Goal: Task Accomplishment & Management: Complete application form

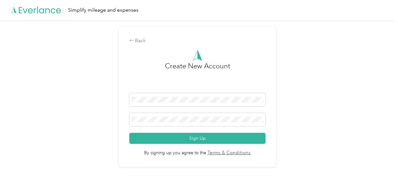
click at [353, 55] on div "Back Create New Account Sign Up By signing up you agree to the Terms & Conditio…" at bounding box center [197, 99] width 394 height 158
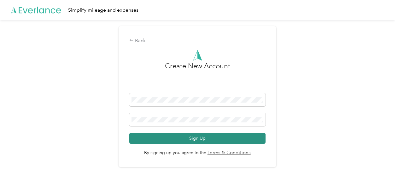
drag, startPoint x: 151, startPoint y: 95, endPoint x: 236, endPoint y: 142, distance: 97.7
click at [235, 141] on form "Sign Up" at bounding box center [197, 118] width 136 height 51
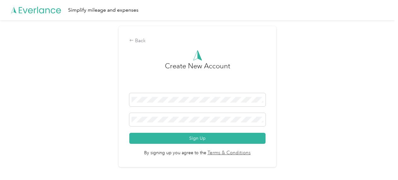
click at [326, 132] on div "Back Create New Account Sign Up By signing up you agree to the Terms & Conditio…" at bounding box center [197, 99] width 394 height 158
click at [237, 96] on span at bounding box center [197, 99] width 136 height 13
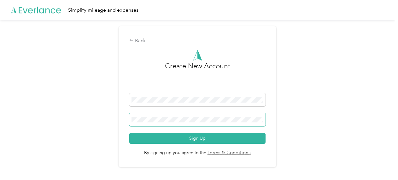
click at [262, 123] on span at bounding box center [197, 119] width 136 height 13
click at [220, 115] on span at bounding box center [197, 119] width 136 height 13
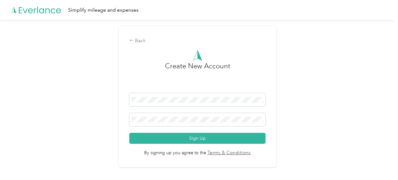
click at [319, 142] on div "Back Create New Account Sign Up By signing up you agree to the Terms & Conditio…" at bounding box center [197, 99] width 394 height 158
click at [292, 118] on div "Back Create New Account Sign Up By signing up you agree to the Terms & Conditio…" at bounding box center [197, 99] width 394 height 158
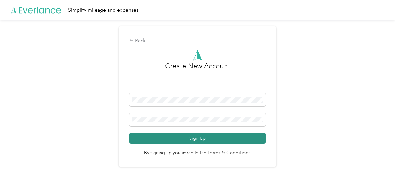
click at [182, 138] on button "Sign Up" at bounding box center [197, 138] width 136 height 11
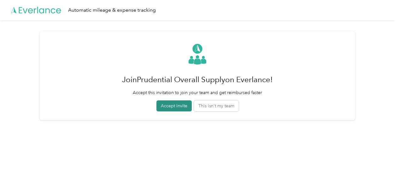
click at [175, 109] on button "Accept invite" at bounding box center [173, 105] width 35 height 11
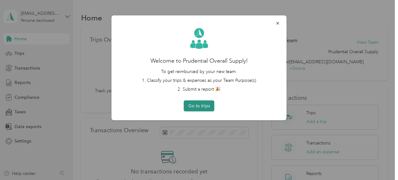
click at [208, 103] on button "Go to trips" at bounding box center [199, 105] width 31 height 11
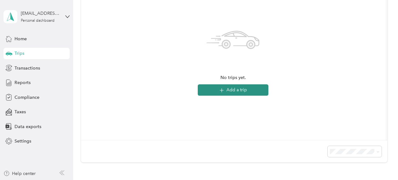
scroll to position [95, 0]
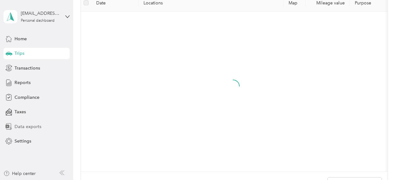
click at [65, 130] on div "Data exports" at bounding box center [36, 126] width 66 height 11
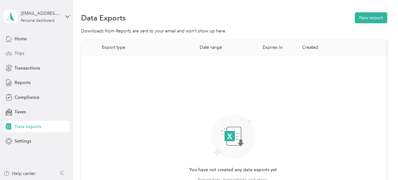
click at [33, 53] on div "Trips" at bounding box center [36, 53] width 66 height 11
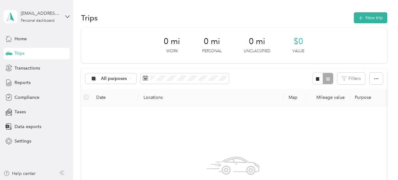
click at [64, 15] on div "[EMAIL_ADDRESS][DOMAIN_NAME] Personal dashboard" at bounding box center [36, 17] width 66 height 22
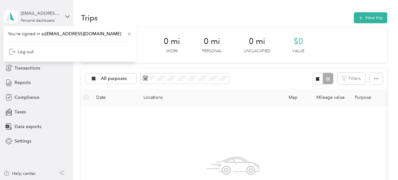
click at [64, 15] on div "[EMAIL_ADDRESS][DOMAIN_NAME] Personal dashboard" at bounding box center [36, 17] width 66 height 22
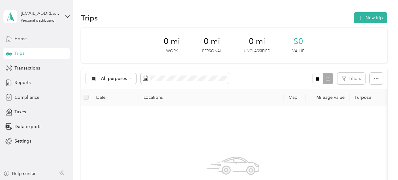
click at [26, 35] on div "Home" at bounding box center [36, 38] width 66 height 11
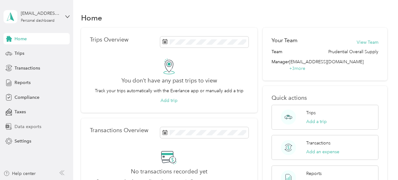
click at [38, 125] on span "Data exports" at bounding box center [27, 126] width 27 height 7
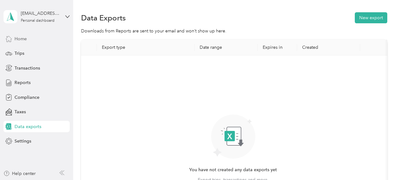
drag, startPoint x: 27, startPoint y: 36, endPoint x: 28, endPoint y: 40, distance: 3.5
click at [27, 37] on div "Home" at bounding box center [36, 38] width 66 height 11
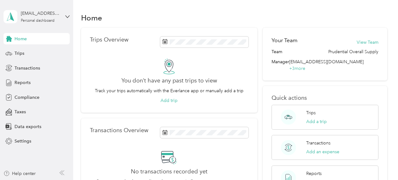
click at [392, 94] on div "Home Trips Overview You don’t have any past trips to view Track your trips auto…" at bounding box center [233, 156] width 321 height 313
click at [23, 84] on span "Reports" at bounding box center [22, 82] width 16 height 7
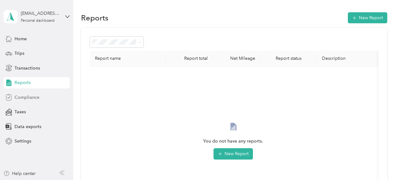
click at [29, 99] on span "Compliance" at bounding box center [26, 97] width 25 height 7
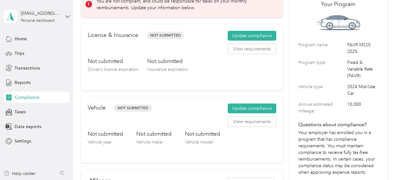
scroll to position [32, 0]
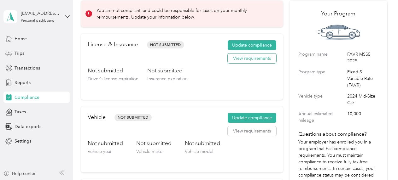
click at [256, 54] on button "View requirements" at bounding box center [251, 59] width 49 height 10
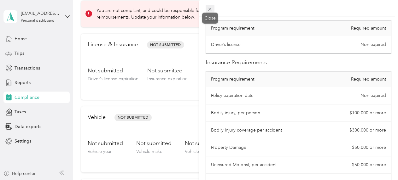
click at [210, 9] on icon at bounding box center [209, 9] width 5 height 5
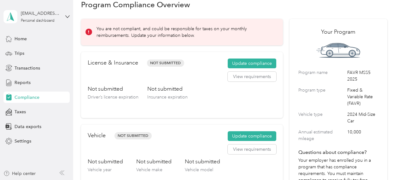
scroll to position [0, 0]
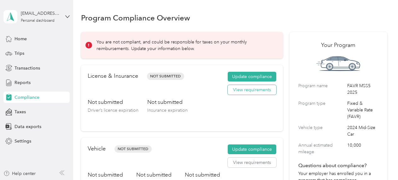
click at [246, 88] on button "View requirements" at bounding box center [251, 90] width 49 height 10
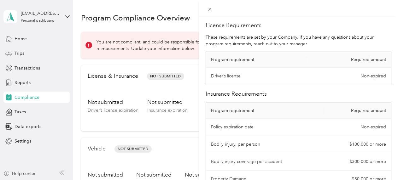
click at [188, 92] on div "License Requirements These requirements are set by your Company. If you have an…" at bounding box center [199, 90] width 398 height 180
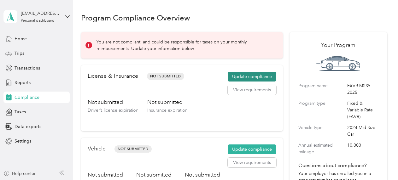
click at [271, 79] on button "Update compliance" at bounding box center [251, 77] width 49 height 10
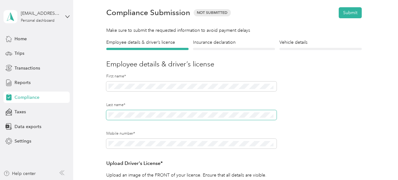
scroll to position [32, 0]
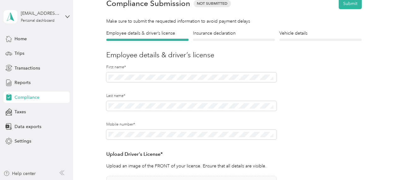
click at [322, 105] on form "Employee details & driver’s license License Insurance declaration Insurance Veh…" at bounding box center [233, 150] width 255 height 241
click at [297, 147] on form "Employee details & driver’s license License Insurance declaration Insurance Veh…" at bounding box center [233, 150] width 255 height 241
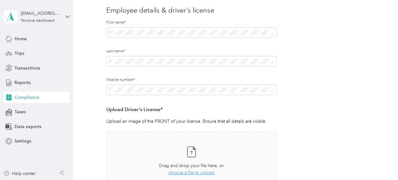
scroll to position [126, 0]
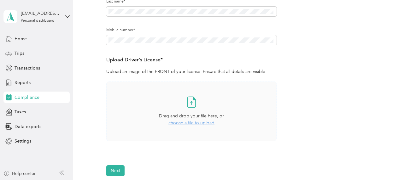
click at [194, 125] on span "choose a file to upload" at bounding box center [191, 122] width 46 height 5
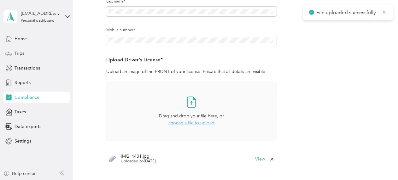
click at [186, 127] on div "Take a photo or choose a photo from your library Drag and drop your file here, …" at bounding box center [191, 111] width 159 height 49
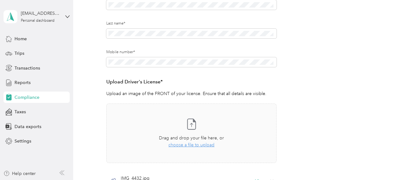
scroll to position [158, 0]
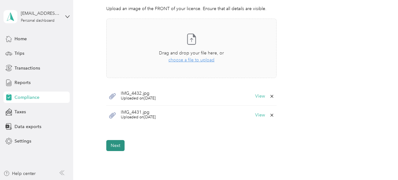
click at [119, 149] on button "Next" at bounding box center [115, 145] width 18 height 11
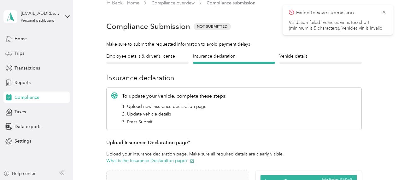
scroll to position [8, 0]
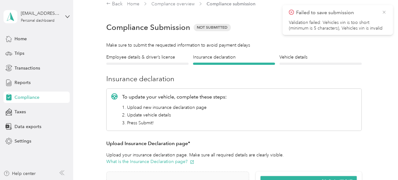
click at [384, 11] on icon at bounding box center [383, 12] width 5 height 6
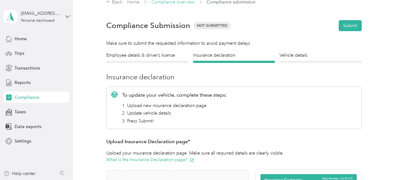
scroll to position [0, 0]
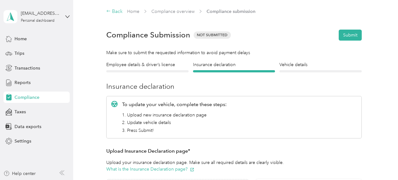
click at [122, 13] on div "Back" at bounding box center [114, 12] width 16 height 8
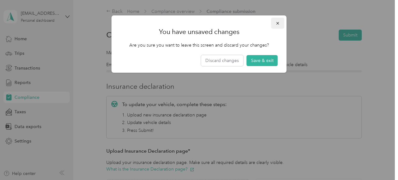
click at [280, 25] on button "button" at bounding box center [277, 23] width 13 height 11
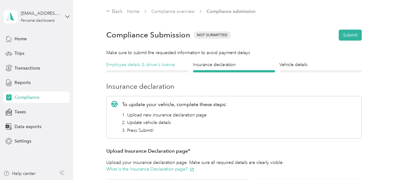
click at [164, 66] on h4 "Employee details & driver’s license" at bounding box center [147, 64] width 82 height 7
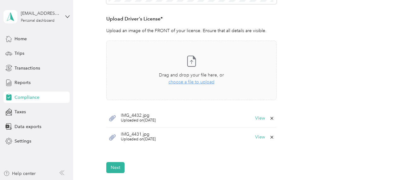
scroll to position [158, 0]
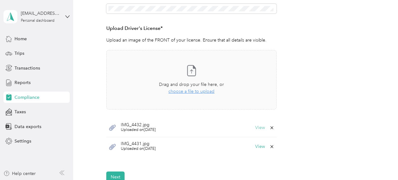
click at [258, 126] on button "View" at bounding box center [260, 128] width 10 height 4
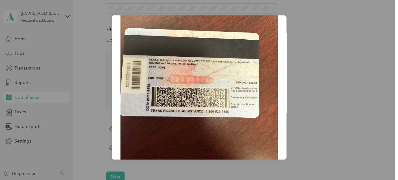
scroll to position [63, 0]
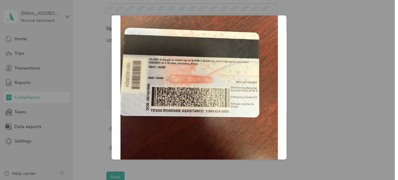
click at [393, 115] on div at bounding box center [199, 90] width 398 height 180
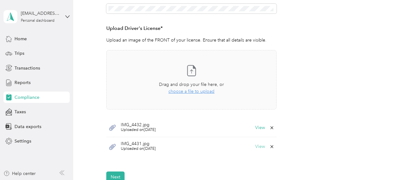
click at [262, 148] on button "View" at bounding box center [260, 147] width 10 height 4
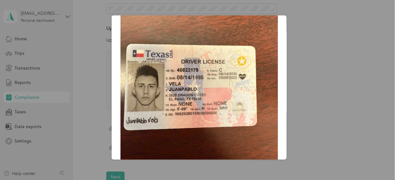
click at [321, 47] on div "IMG_4431.jpg" at bounding box center [286, 88] width 175 height 146
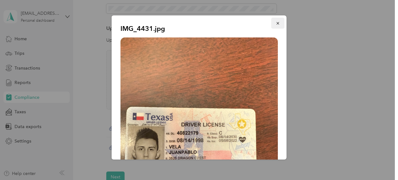
click at [275, 26] on icon "button" at bounding box center [277, 23] width 4 height 4
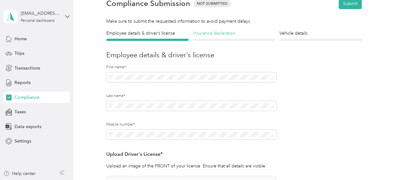
click at [228, 35] on h4 "Insurance declaration" at bounding box center [234, 33] width 82 height 7
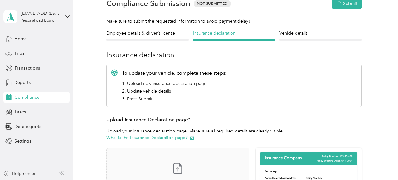
scroll to position [8, 0]
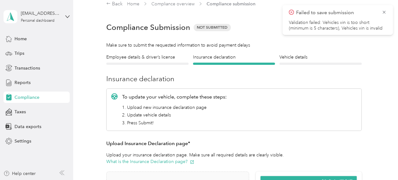
click at [159, 53] on section "Back Home Compliance overview Compliance submission Compliance Submission Not S…" at bounding box center [234, 177] width 306 height 354
click at [163, 58] on h4 "Employee details & driver’s license" at bounding box center [147, 57] width 82 height 7
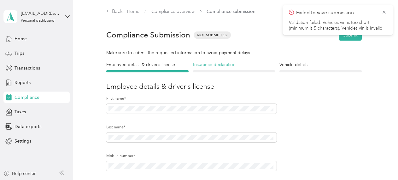
click at [201, 63] on h4 "Insurance declaration" at bounding box center [234, 64] width 82 height 7
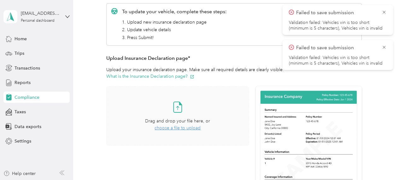
scroll to position [95, 0]
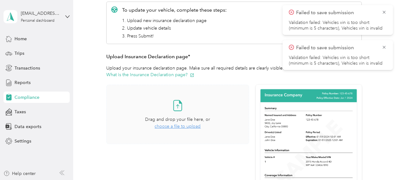
click at [198, 129] on span "choose a file to upload" at bounding box center [177, 126] width 46 height 5
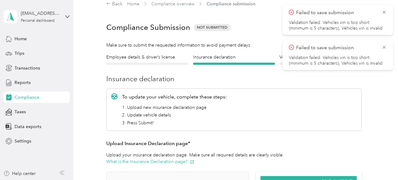
scroll to position [0, 0]
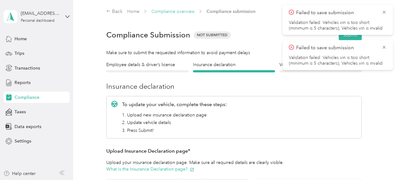
click at [169, 14] on link "Compliance overview" at bounding box center [172, 11] width 43 height 5
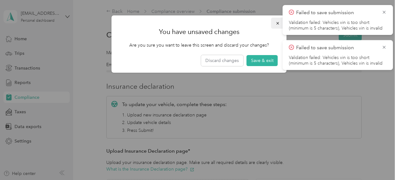
click at [280, 24] on button "button" at bounding box center [277, 23] width 13 height 11
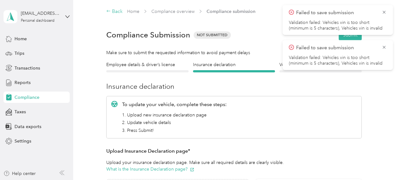
click at [119, 11] on div "Back" at bounding box center [114, 12] width 16 height 8
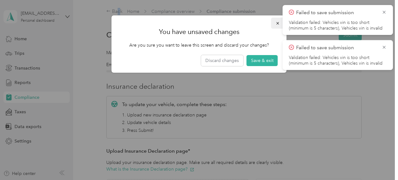
click at [275, 22] on icon "button" at bounding box center [277, 23] width 4 height 4
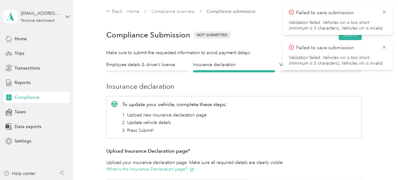
click at [318, 87] on h3 "Insurance declaration" at bounding box center [233, 86] width 255 height 10
click at [386, 13] on icon at bounding box center [383, 12] width 5 height 6
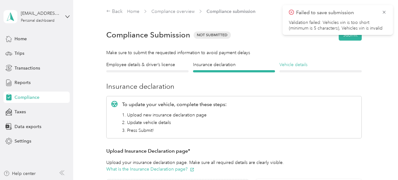
click at [316, 64] on h4 "Vehicle details" at bounding box center [320, 64] width 82 height 7
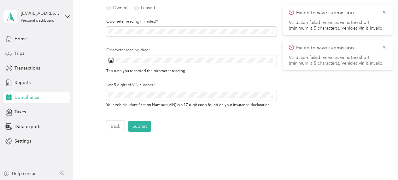
scroll to position [102, 0]
click at [111, 62] on span at bounding box center [110, 60] width 5 height 6
click at [111, 61] on icon at bounding box center [110, 59] width 5 height 5
click at [108, 57] on icon at bounding box center [110, 59] width 5 height 5
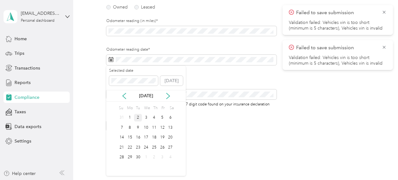
click at [138, 116] on div "2" at bounding box center [138, 118] width 8 height 8
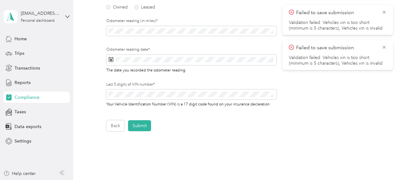
click at [182, 43] on div "Odometer reading (in miles)*" at bounding box center [191, 32] width 170 height 29
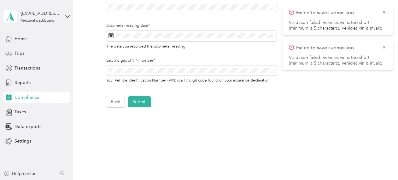
scroll to position [63, 0]
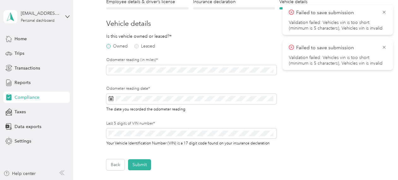
click at [109, 47] on label "Owned" at bounding box center [116, 46] width 21 height 4
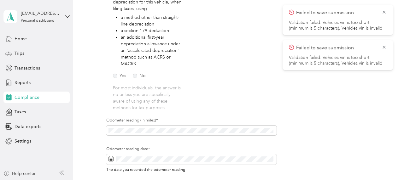
scroll to position [95, 0]
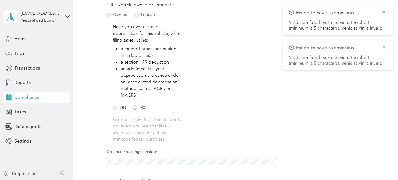
click at [139, 106] on label "No" at bounding box center [139, 107] width 13 height 4
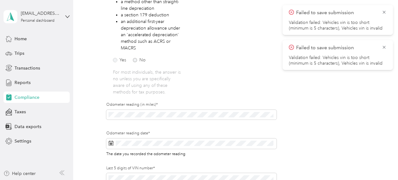
scroll to position [158, 0]
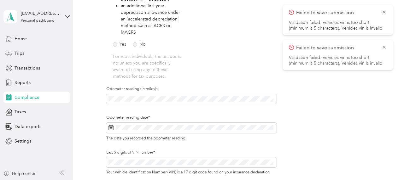
click at [324, 136] on form "Employee details & driver’s license License Insurance declaration Insurance Veh…" at bounding box center [233, 51] width 255 height 295
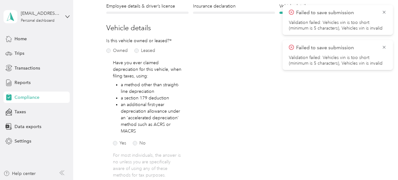
scroll to position [0, 0]
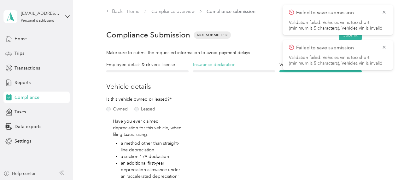
click at [238, 62] on h4 "Insurance declaration" at bounding box center [234, 64] width 82 height 7
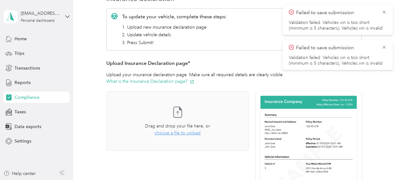
scroll to position [84, 0]
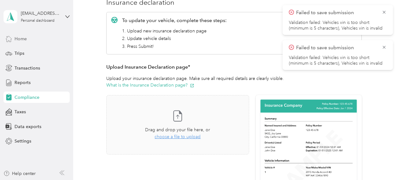
click at [33, 41] on div "Home" at bounding box center [36, 38] width 66 height 11
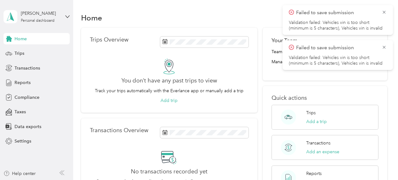
scroll to position [32, 0]
